Goal: Information Seeking & Learning: Learn about a topic

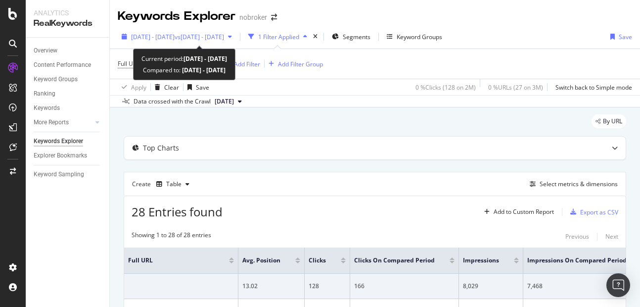
click at [171, 40] on span "[DATE] - [DATE]" at bounding box center [153, 37] width 44 height 8
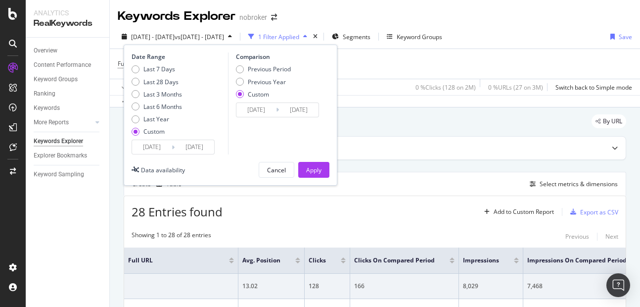
click at [201, 147] on input "2025/08/10" at bounding box center [195, 147] width 40 height 14
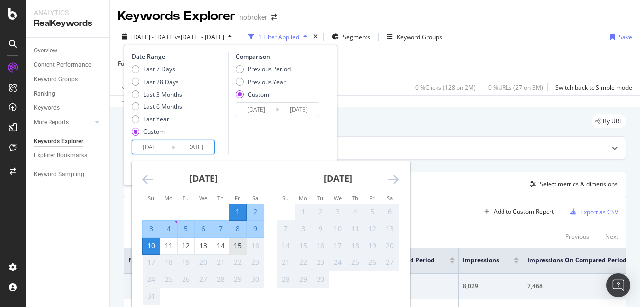
click at [243, 244] on div "15" at bounding box center [237, 245] width 17 height 10
type input "2025/08/15"
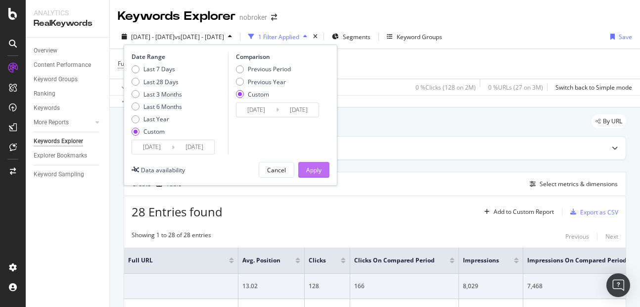
click at [312, 170] on div "Apply" at bounding box center [313, 170] width 15 height 8
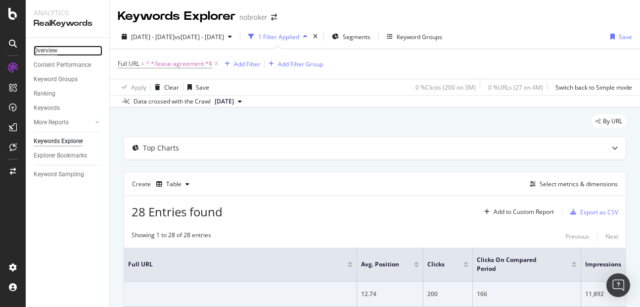
click at [48, 47] on div "Overview" at bounding box center [46, 50] width 24 height 10
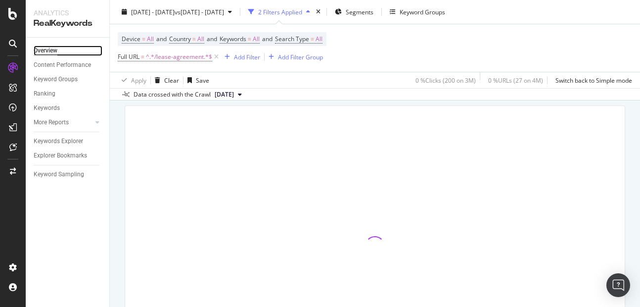
scroll to position [55, 0]
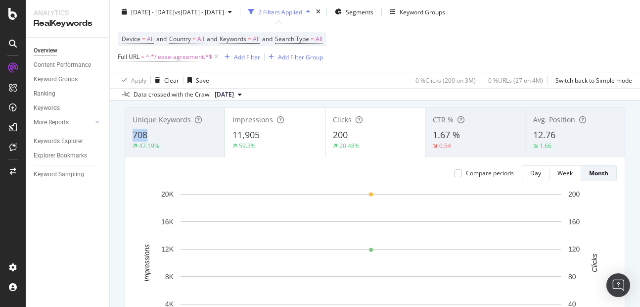
copy span "708"
drag, startPoint x: 129, startPoint y: 136, endPoint x: 157, endPoint y: 136, distance: 28.2
click at [157, 136] on div "Unique Keywords 708 47.19%" at bounding box center [174, 132] width 99 height 45
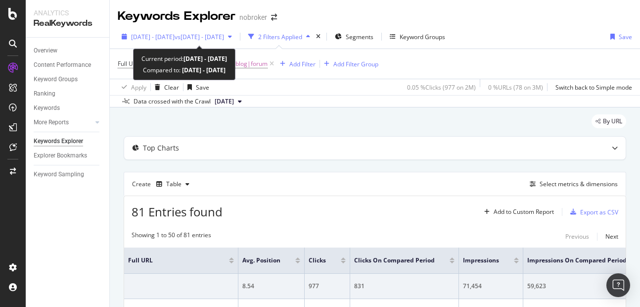
click at [175, 35] on span "[DATE] - [DATE]" at bounding box center [153, 37] width 44 height 8
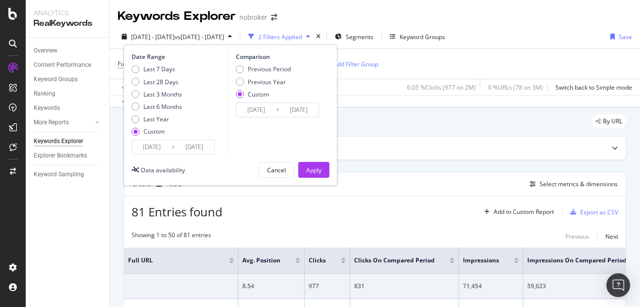
click at [210, 152] on input "2025/08/10" at bounding box center [195, 147] width 40 height 14
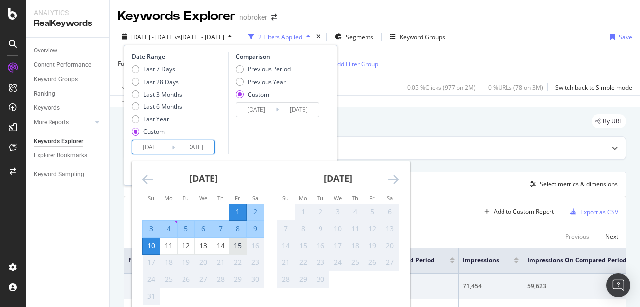
click at [236, 244] on div "15" at bounding box center [237, 245] width 17 height 10
type input "2025/08/15"
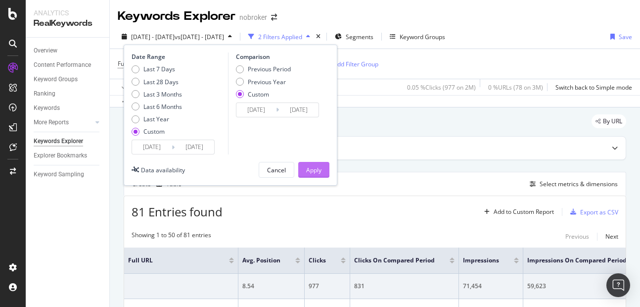
click at [309, 169] on div "Apply" at bounding box center [313, 170] width 15 height 8
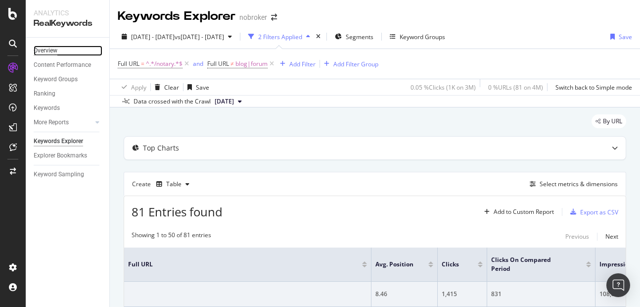
click at [52, 55] on div "Overview" at bounding box center [46, 50] width 24 height 10
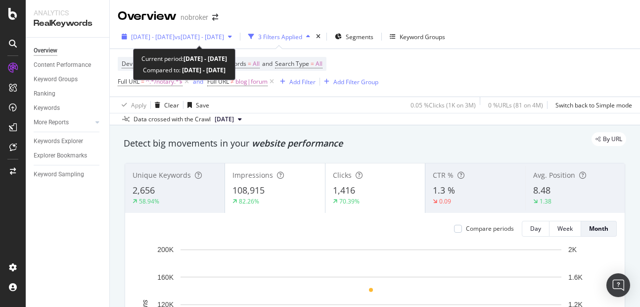
click at [170, 38] on span "[DATE] - [DATE]" at bounding box center [153, 37] width 44 height 8
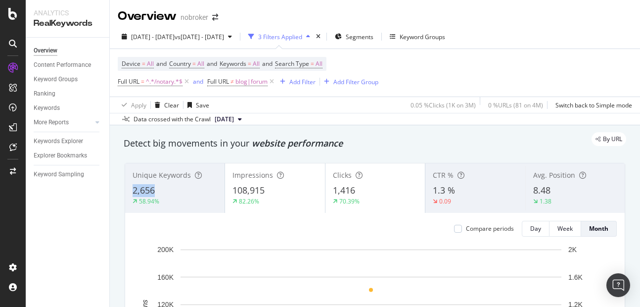
copy span "2,656"
drag, startPoint x: 126, startPoint y: 183, endPoint x: 155, endPoint y: 185, distance: 29.8
click at [155, 185] on div "Unique Keywords 2,656 58.94%" at bounding box center [174, 188] width 99 height 45
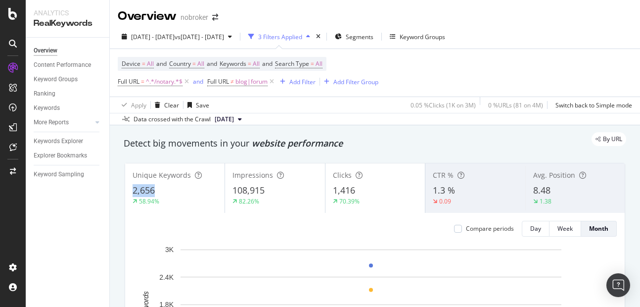
copy span "2,656"
drag, startPoint x: 128, startPoint y: 187, endPoint x: 172, endPoint y: 194, distance: 45.0
click at [172, 194] on div "Unique Keywords 2,656 58.94%" at bounding box center [174, 188] width 99 height 45
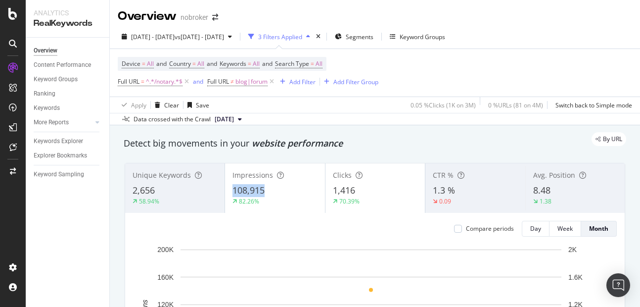
copy span "108,915"
drag, startPoint x: 230, startPoint y: 189, endPoint x: 299, endPoint y: 193, distance: 69.3
click at [299, 193] on div "Impressions 108,915 82.26%" at bounding box center [274, 188] width 99 height 45
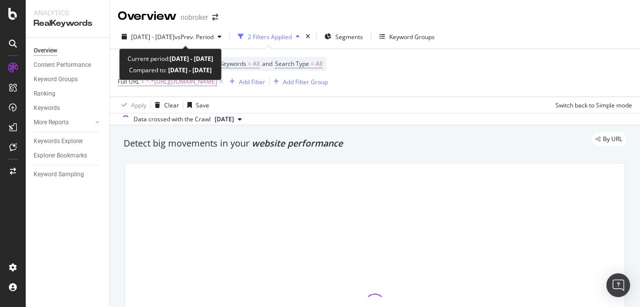
click at [166, 39] on span "[DATE] - [DATE]" at bounding box center [153, 37] width 44 height 8
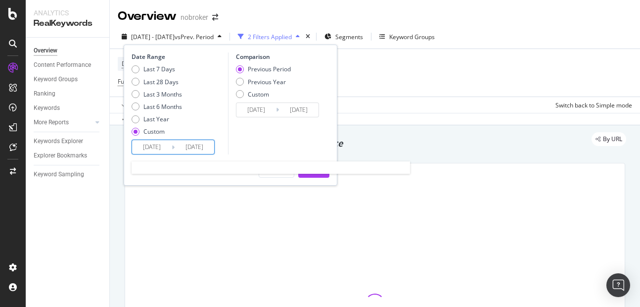
click at [194, 141] on input "[DATE]" at bounding box center [195, 147] width 40 height 14
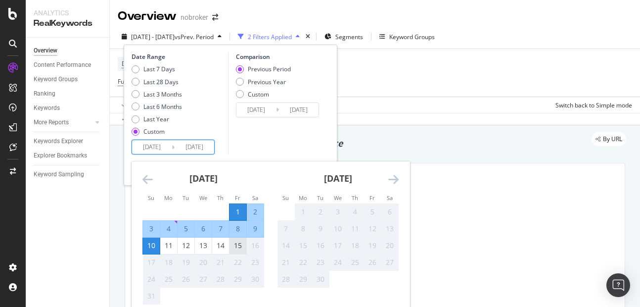
click at [240, 243] on div "15" at bounding box center [237, 245] width 17 height 10
type input "2025/08/15"
type input "2025/07/17"
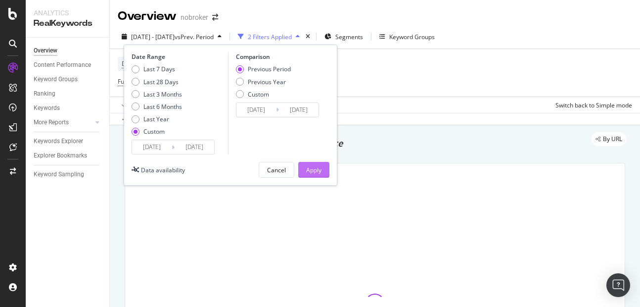
click at [306, 173] on div "Apply" at bounding box center [313, 170] width 15 height 8
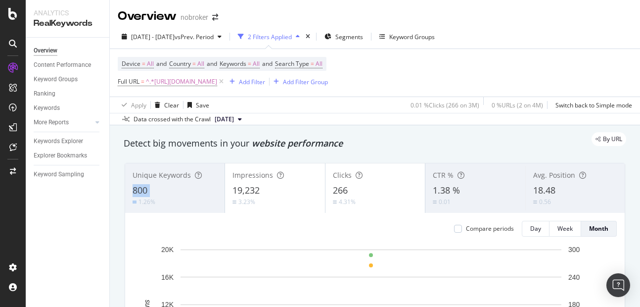
copy span "800"
drag, startPoint x: 129, startPoint y: 190, endPoint x: 162, endPoint y: 196, distance: 34.2
click at [162, 196] on div "Unique Keywords 800 1.26%" at bounding box center [174, 188] width 99 height 45
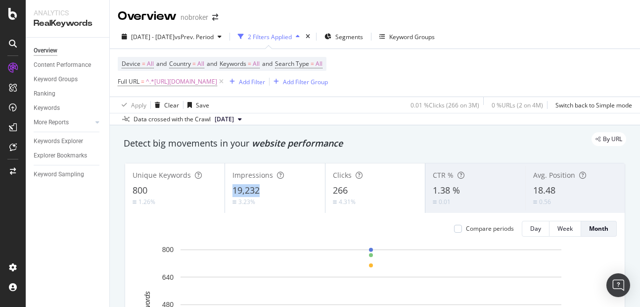
copy span "19,232"
drag, startPoint x: 229, startPoint y: 188, endPoint x: 271, endPoint y: 184, distance: 41.7
click at [271, 184] on div "Impressions 19,232 3.23%" at bounding box center [274, 188] width 99 height 45
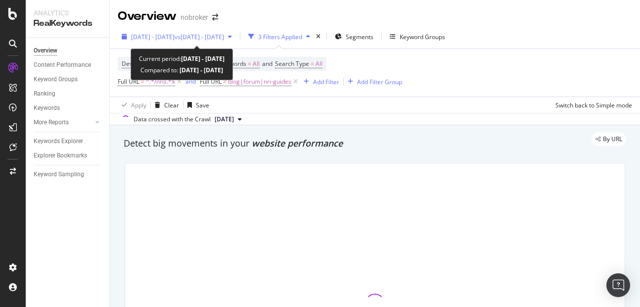
click at [175, 39] on span "[DATE] - [DATE]" at bounding box center [153, 37] width 44 height 8
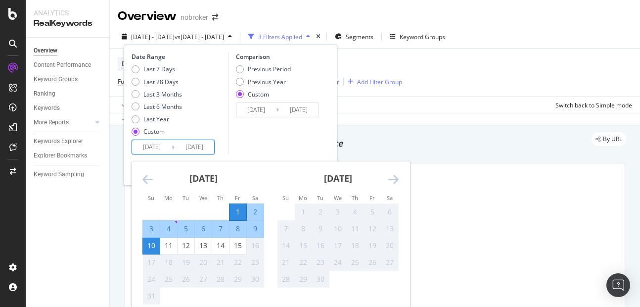
click at [202, 150] on input "[DATE]" at bounding box center [195, 147] width 40 height 14
click at [240, 246] on div "15" at bounding box center [237, 245] width 17 height 10
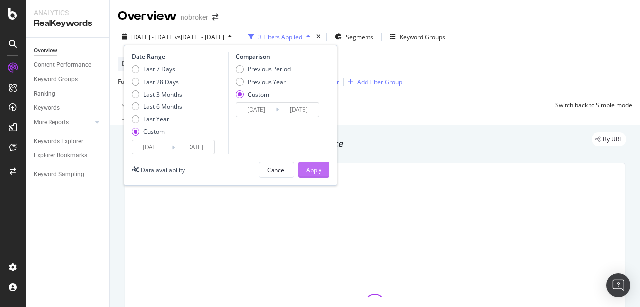
type input "[DATE]"
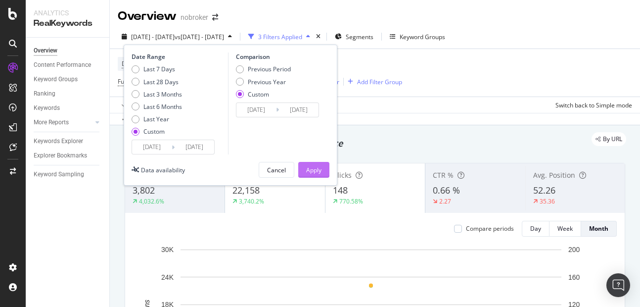
click at [311, 173] on div "Apply" at bounding box center [313, 170] width 15 height 8
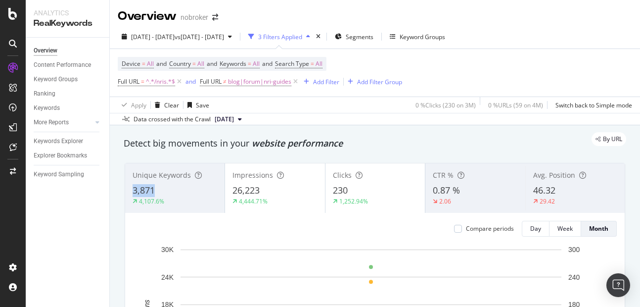
copy span "3,871"
drag, startPoint x: 132, startPoint y: 186, endPoint x: 176, endPoint y: 188, distance: 43.6
click at [176, 188] on div "Unique Keywords 3,871 4,107.6%" at bounding box center [174, 188] width 99 height 45
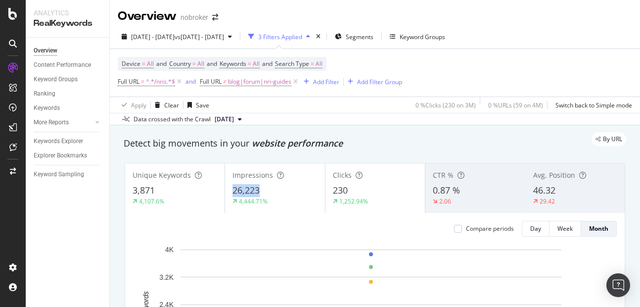
copy span "26,223"
drag, startPoint x: 226, startPoint y: 191, endPoint x: 288, endPoint y: 193, distance: 62.3
click at [288, 193] on div "Impressions 26,223 4,444.71%" at bounding box center [274, 188] width 99 height 45
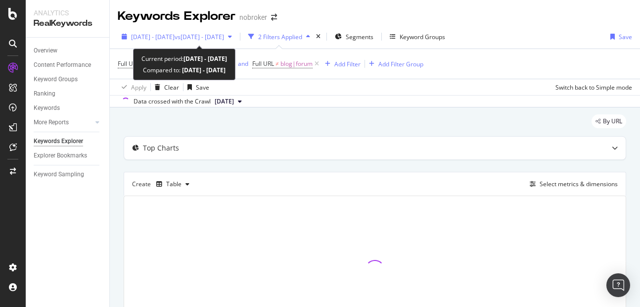
click at [174, 31] on div "[DATE] - [DATE] vs [DATE] - [DATE]" at bounding box center [177, 36] width 118 height 15
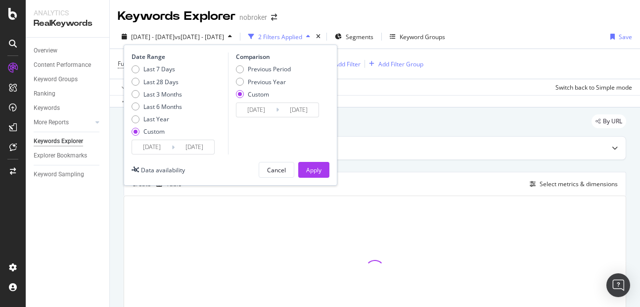
click at [202, 154] on div "[DATE] Navigate forward to interact with the calendar and select a date. Press …" at bounding box center [173, 146] width 83 height 15
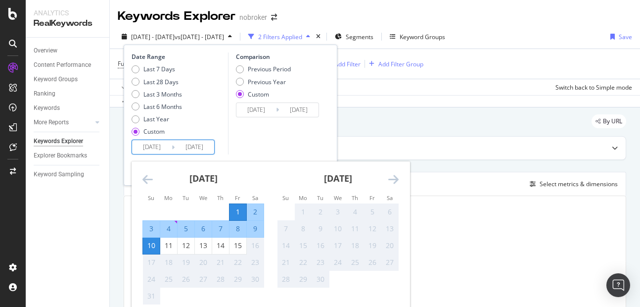
click at [201, 150] on input "[DATE]" at bounding box center [195, 147] width 40 height 14
click at [236, 242] on div "15" at bounding box center [237, 245] width 17 height 10
type input "[DATE]"
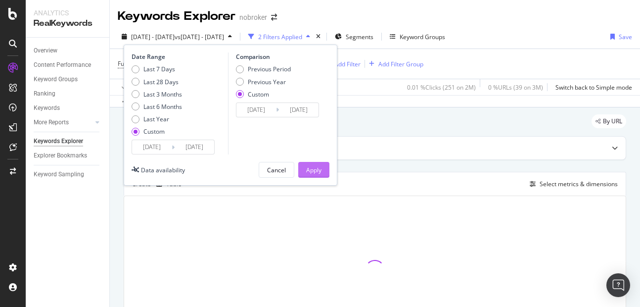
click at [309, 164] on div "Apply" at bounding box center [313, 169] width 15 height 15
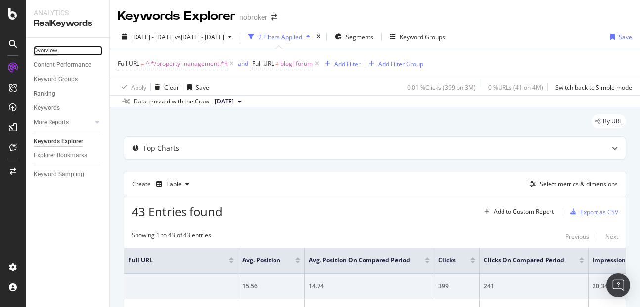
click at [49, 49] on div "Overview" at bounding box center [46, 50] width 24 height 10
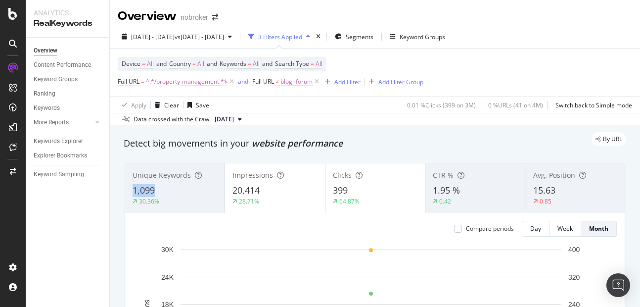
copy span "1,099"
drag, startPoint x: 130, startPoint y: 194, endPoint x: 161, endPoint y: 194, distance: 31.2
click at [161, 194] on div "Unique Keywords 1,099 30.36%" at bounding box center [174, 188] width 99 height 45
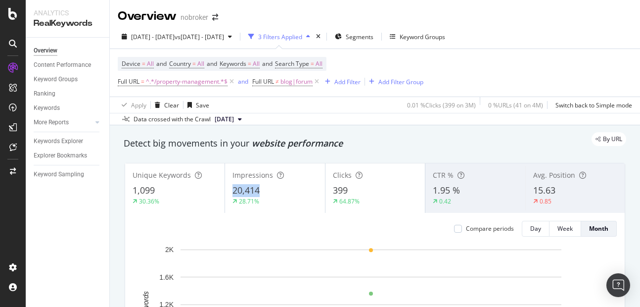
copy span "20,414"
drag, startPoint x: 227, startPoint y: 185, endPoint x: 273, endPoint y: 191, distance: 46.9
click at [273, 191] on div "Impressions 20,414 28.71%" at bounding box center [274, 188] width 99 height 45
